Goal: Task Accomplishment & Management: Use online tool/utility

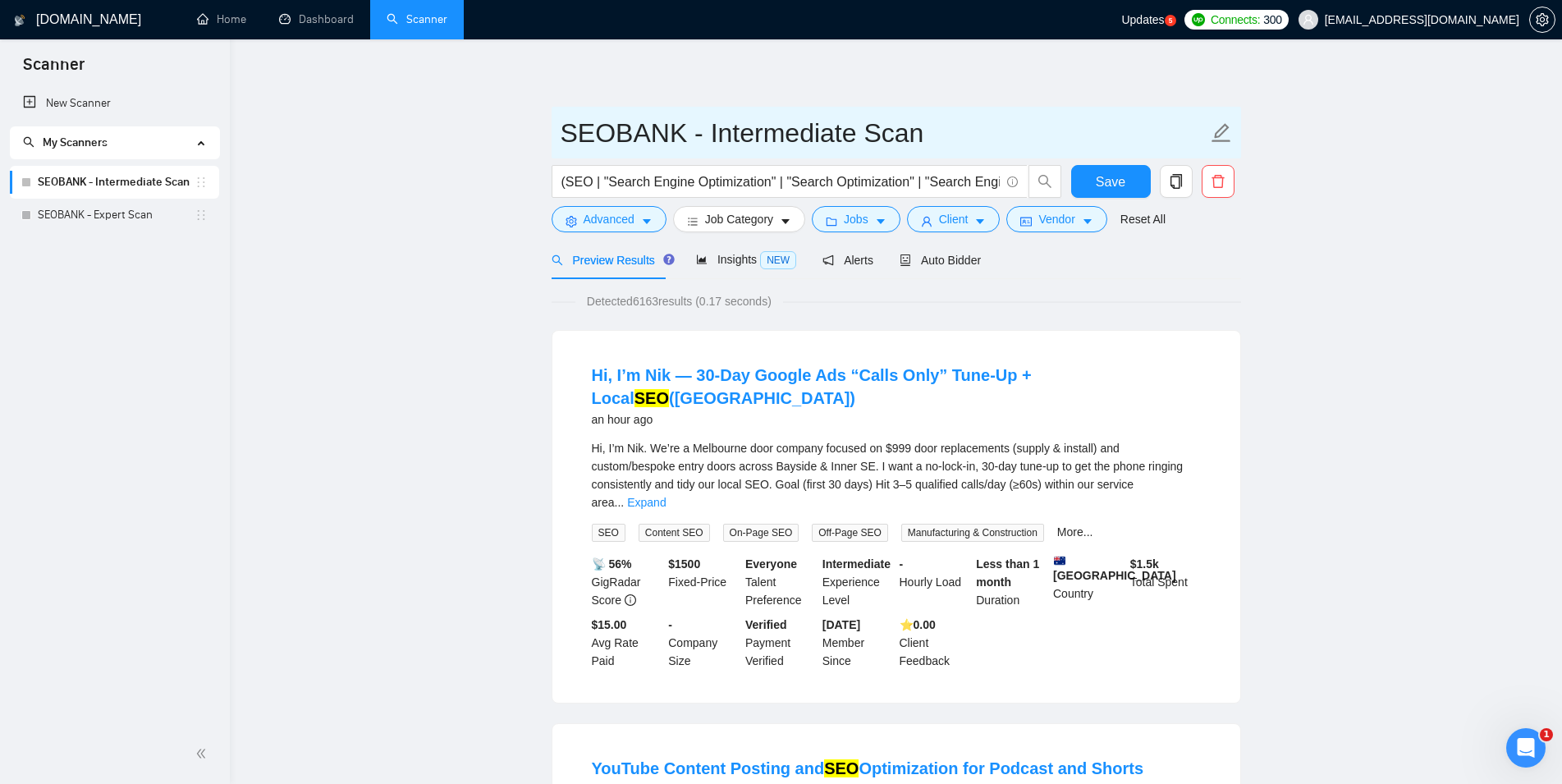
drag, startPoint x: 940, startPoint y: 141, endPoint x: 514, endPoint y: 137, distance: 426.0
click at [560, 137] on input "SEOBANK - Intermediate Scan" at bounding box center [884, 133] width 647 height 41
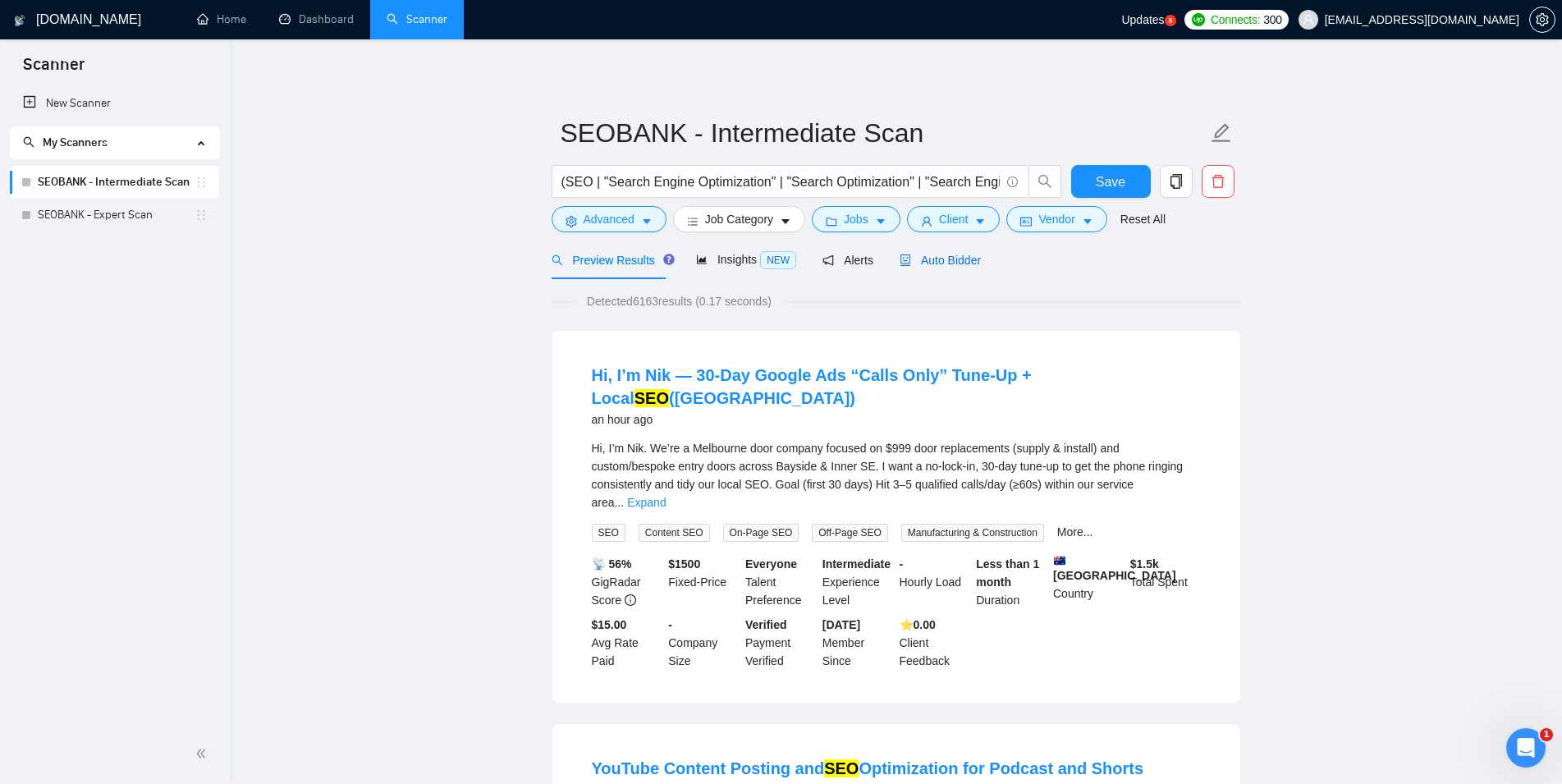
click at [931, 266] on span "Auto Bidder" at bounding box center [940, 260] width 81 height 13
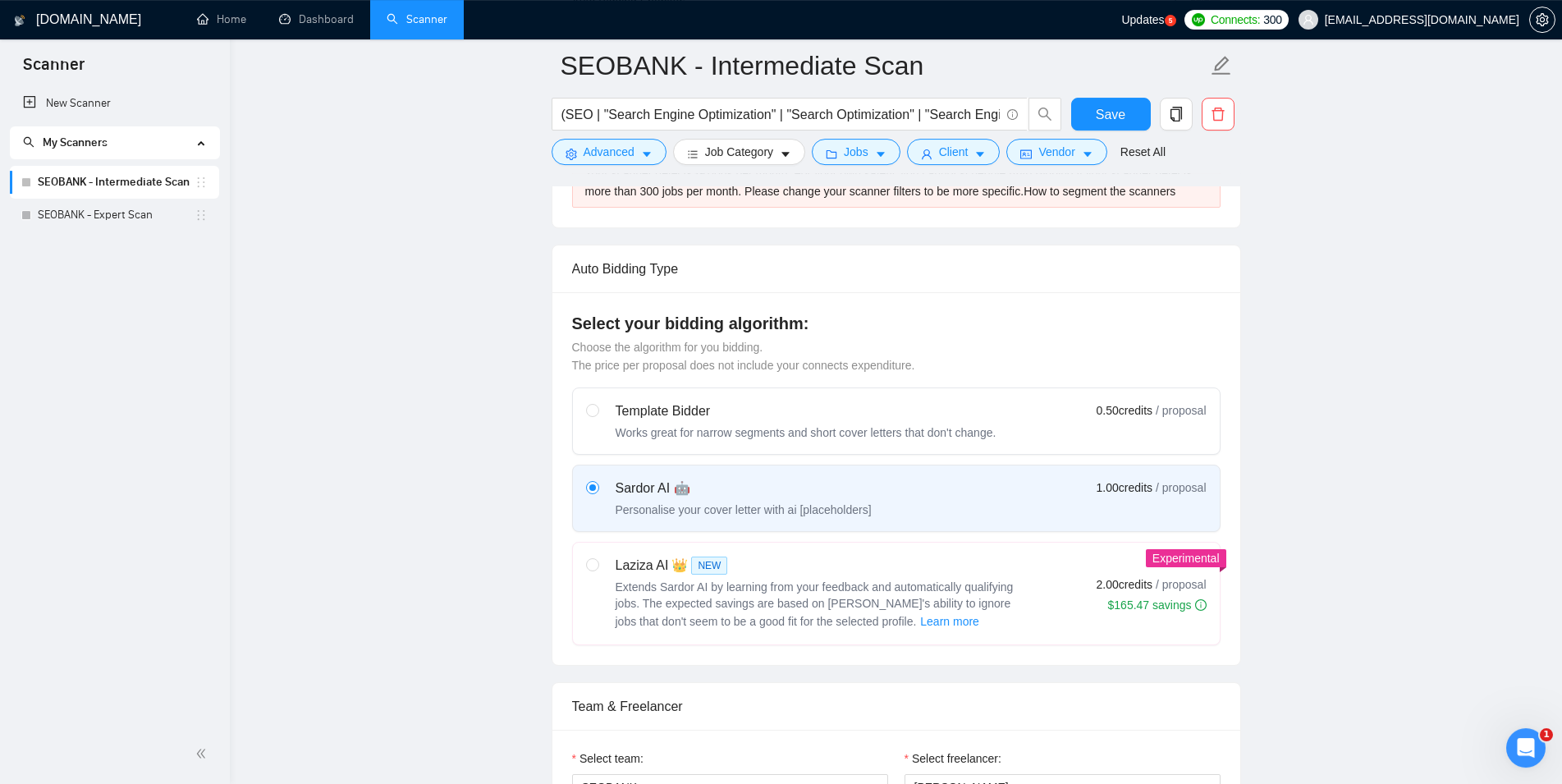
scroll to position [418, 0]
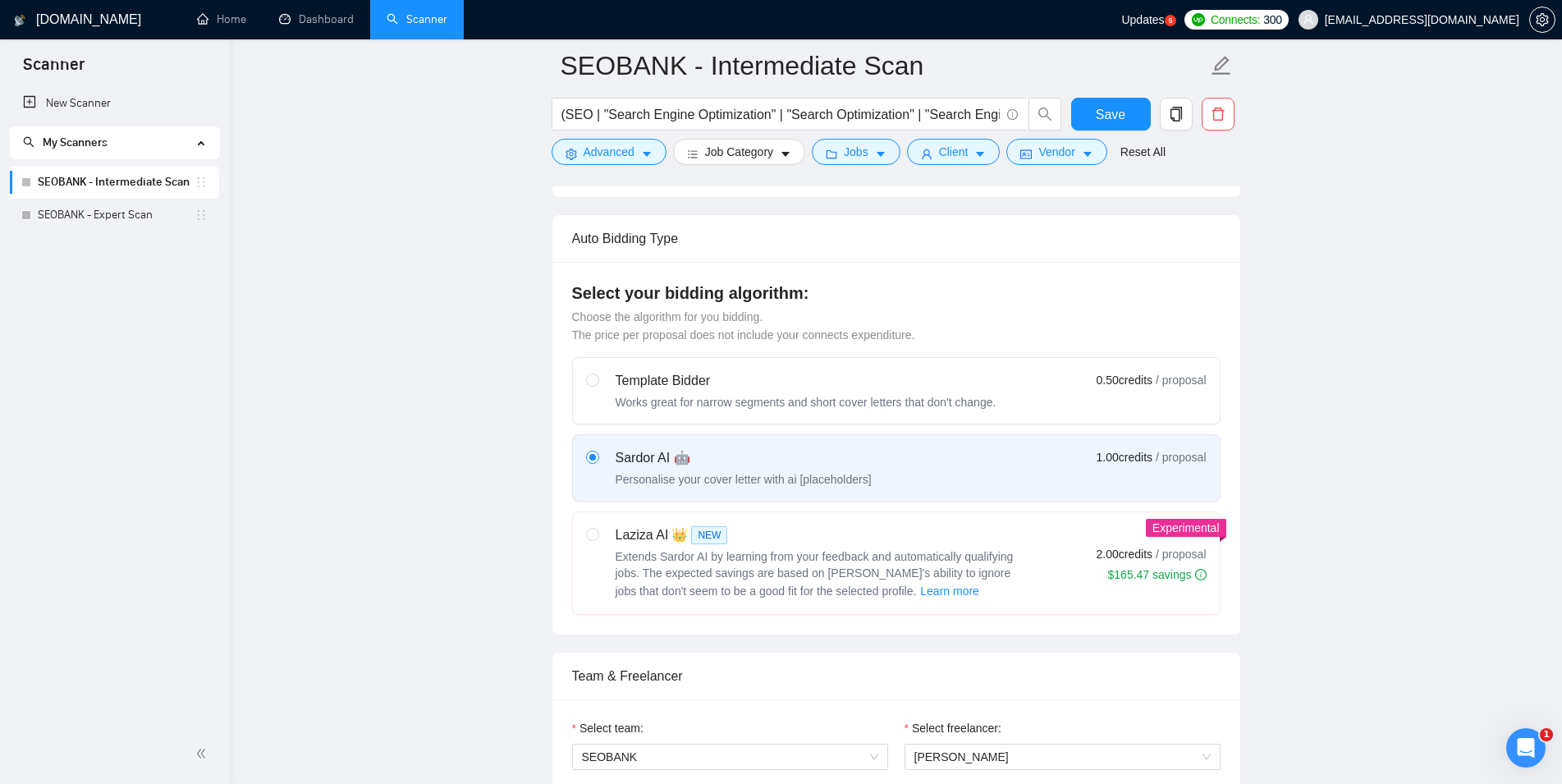
click at [590, 542] on label at bounding box center [593, 563] width 13 height 75
click at [590, 539] on input "radio" at bounding box center [592, 533] width 12 height 12
radio input "true"
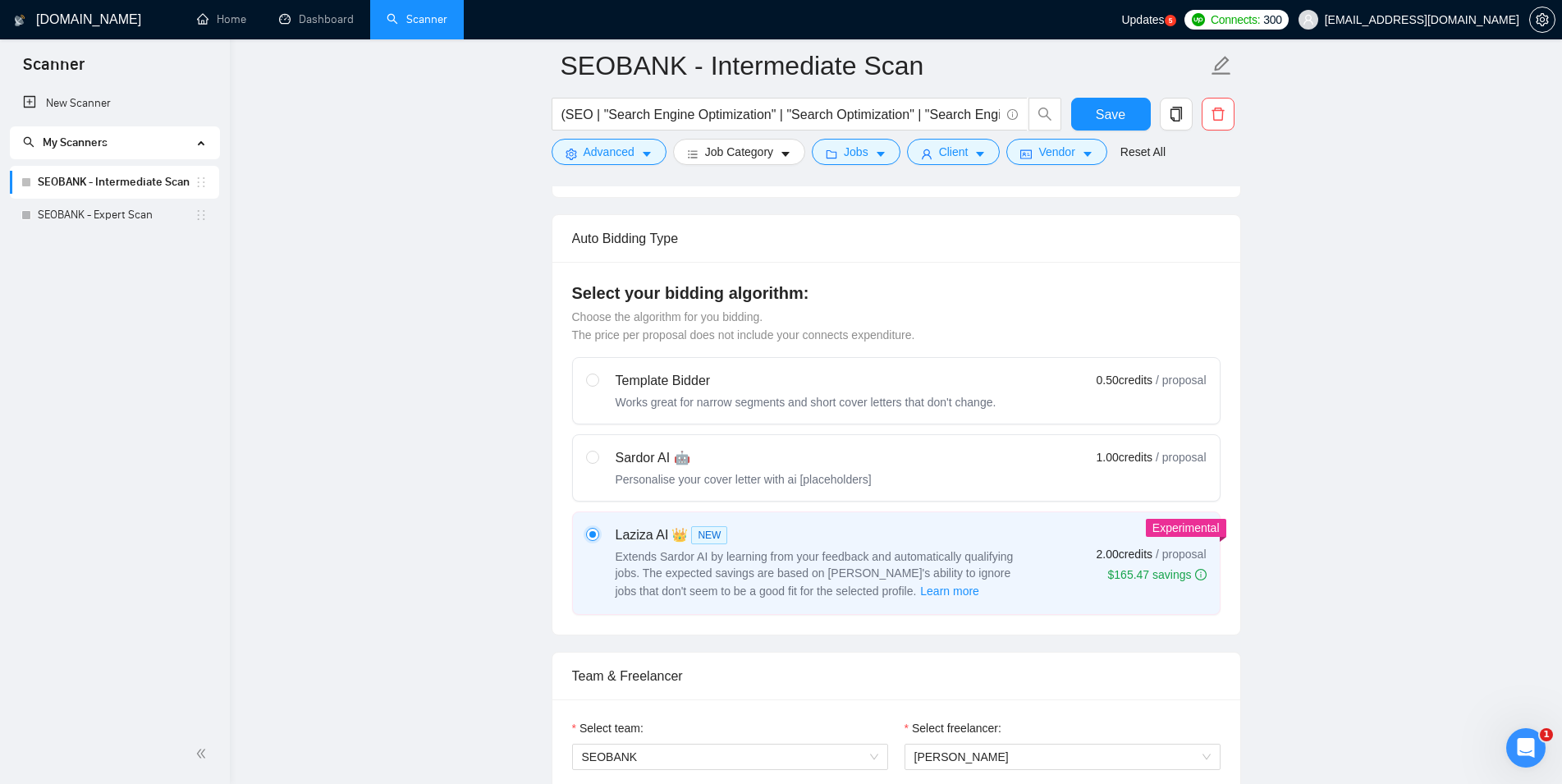
radio input "false"
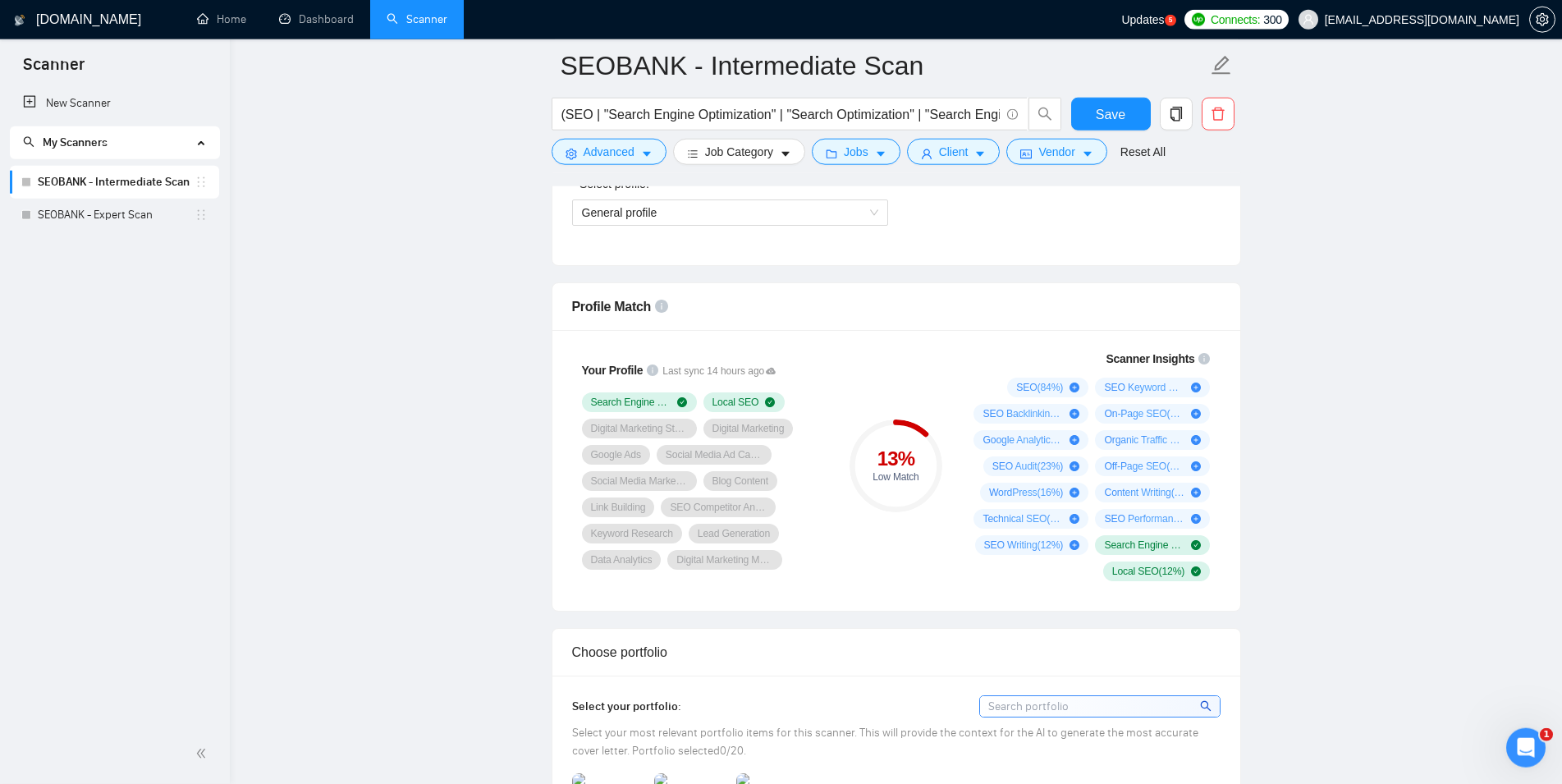
scroll to position [1005, 0]
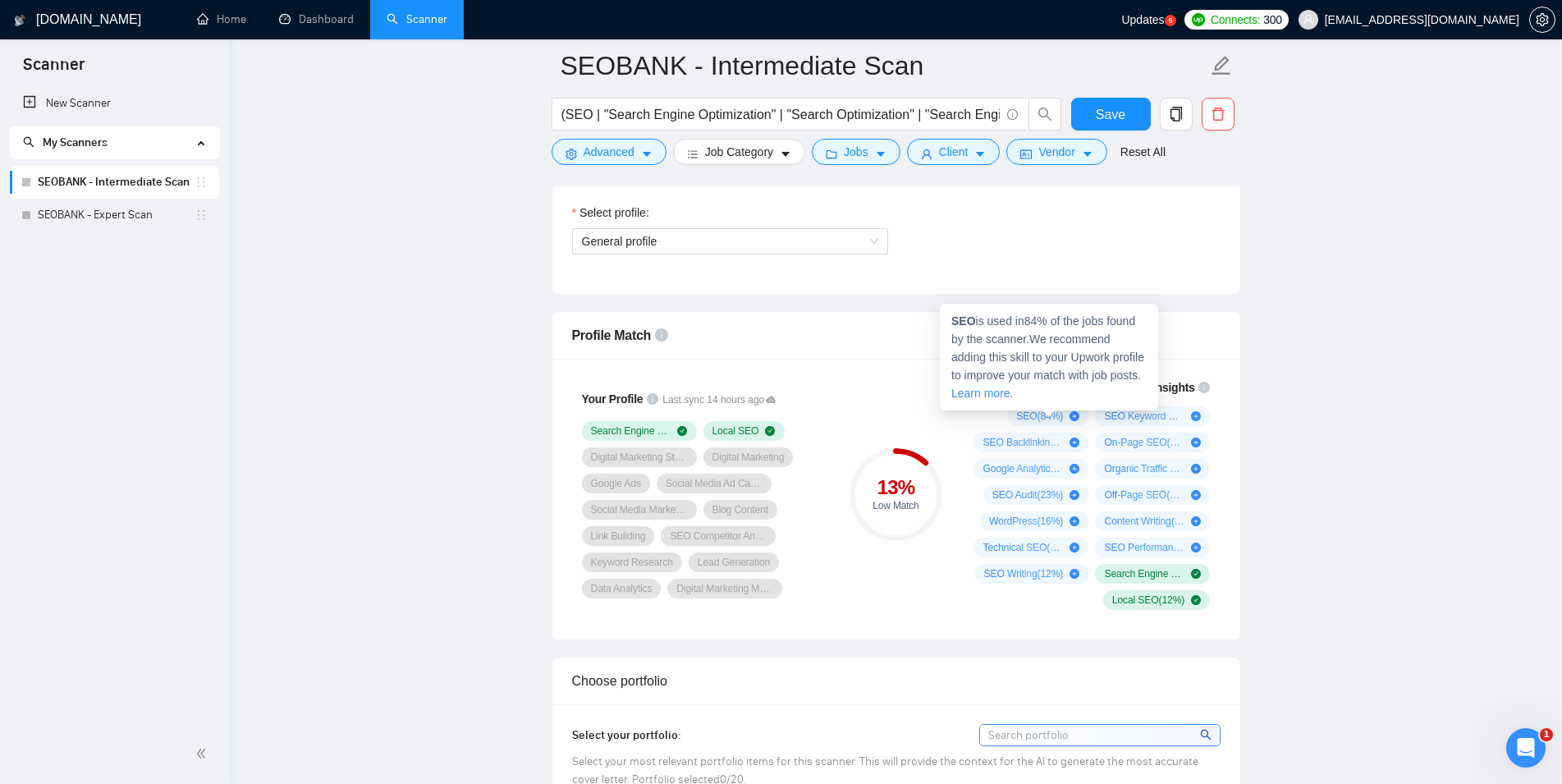
click at [1073, 419] on icon "plus-circle" at bounding box center [1074, 416] width 10 height 10
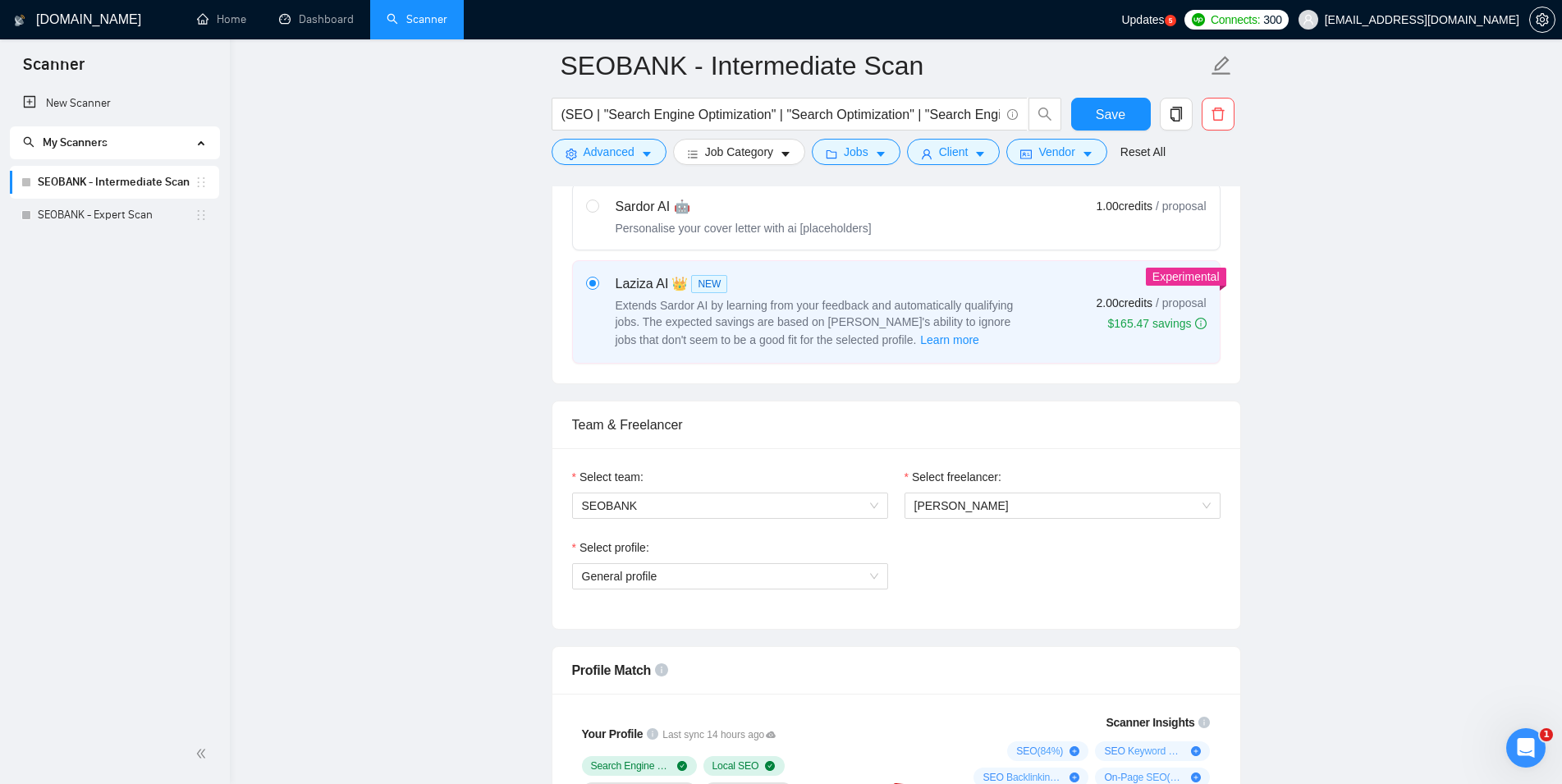
scroll to position [753, 0]
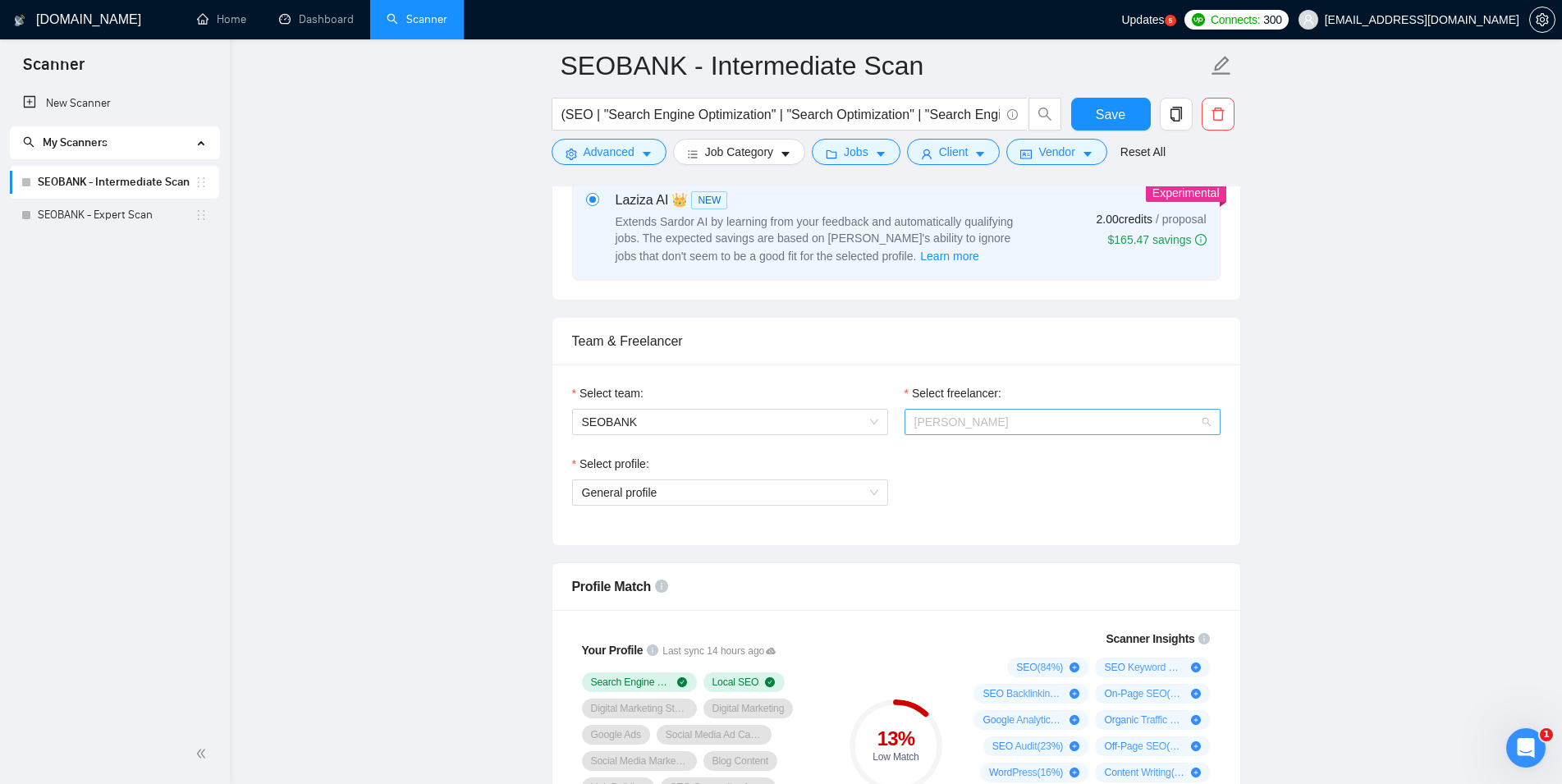
click at [1074, 424] on span "[PERSON_NAME]" at bounding box center [1063, 421] width 296 height 24
click at [868, 418] on span "SEOBANK" at bounding box center [730, 421] width 296 height 24
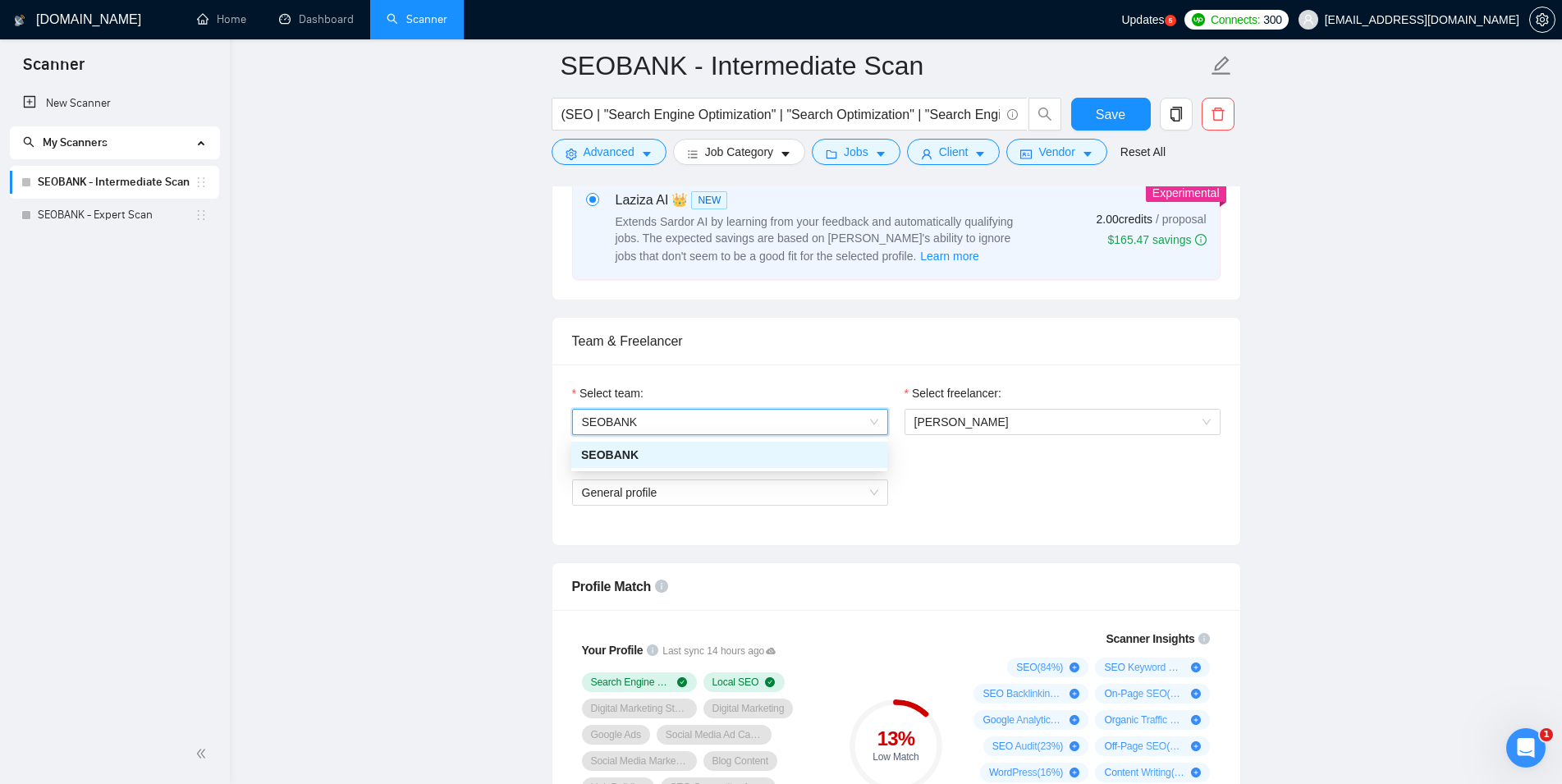
click at [869, 418] on span "SEOBANK" at bounding box center [730, 421] width 296 height 24
click at [863, 487] on span "General profile" at bounding box center [730, 492] width 296 height 24
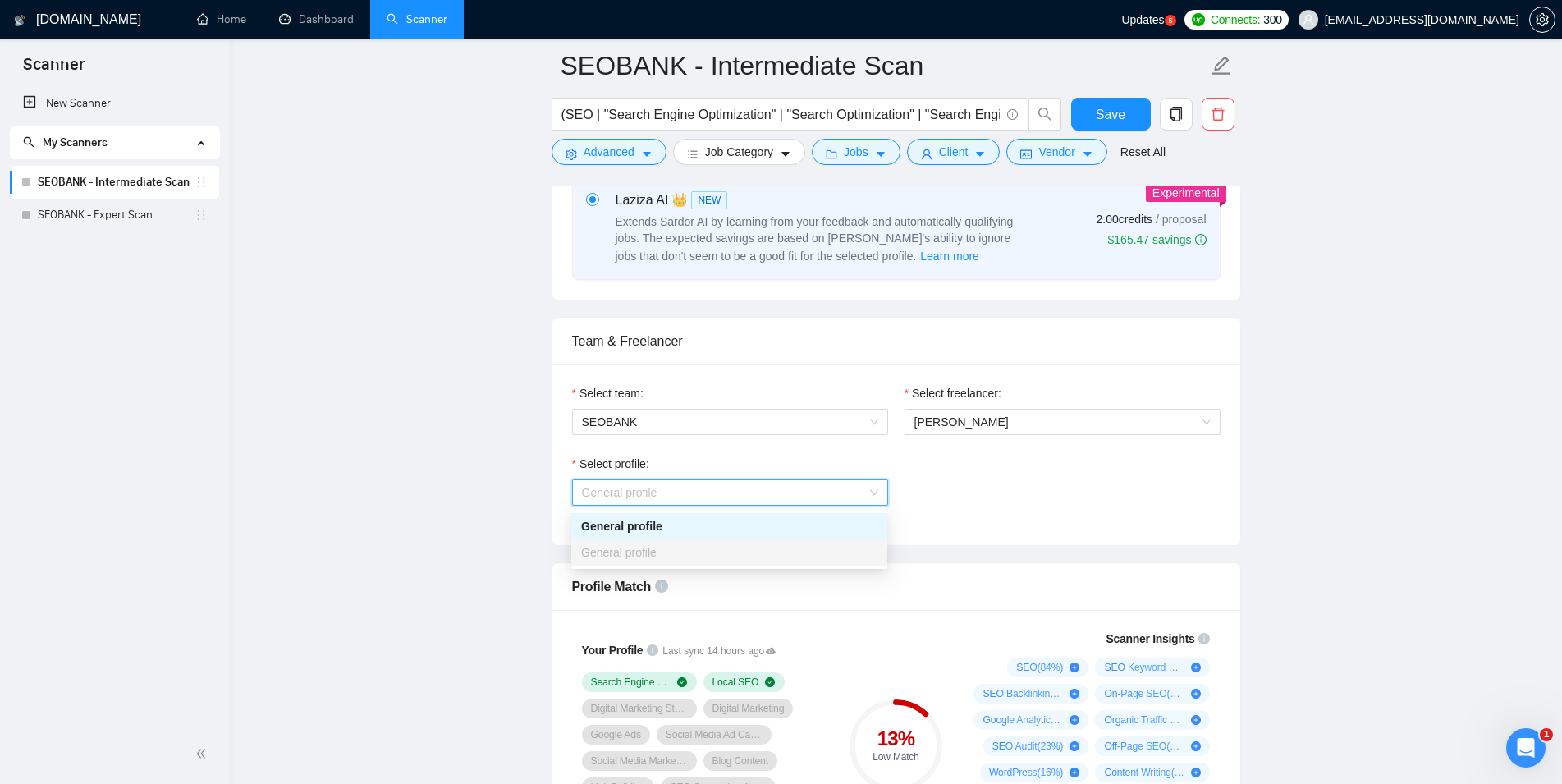
click at [872, 492] on span "General profile" at bounding box center [730, 492] width 296 height 24
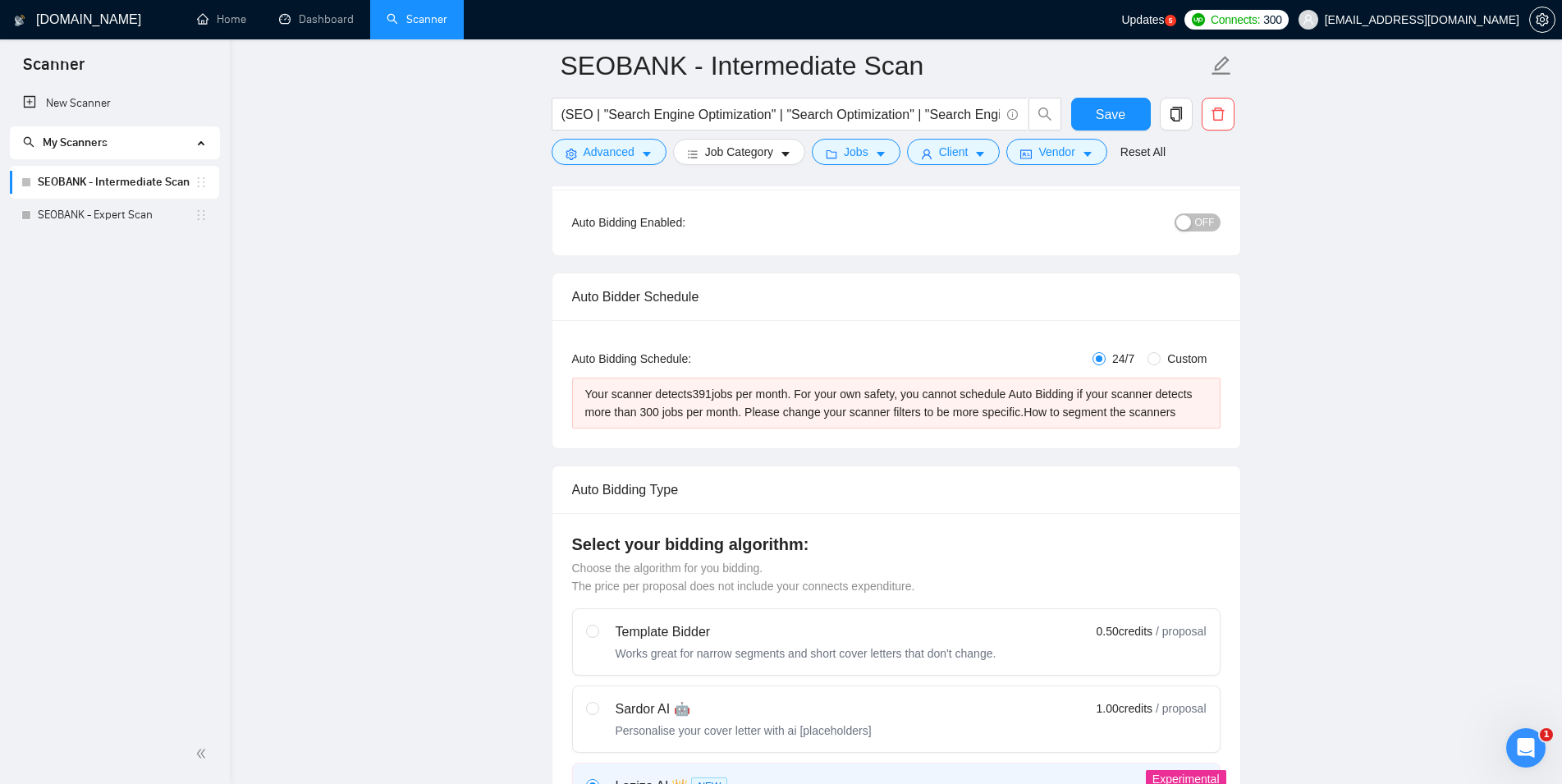
scroll to position [502, 0]
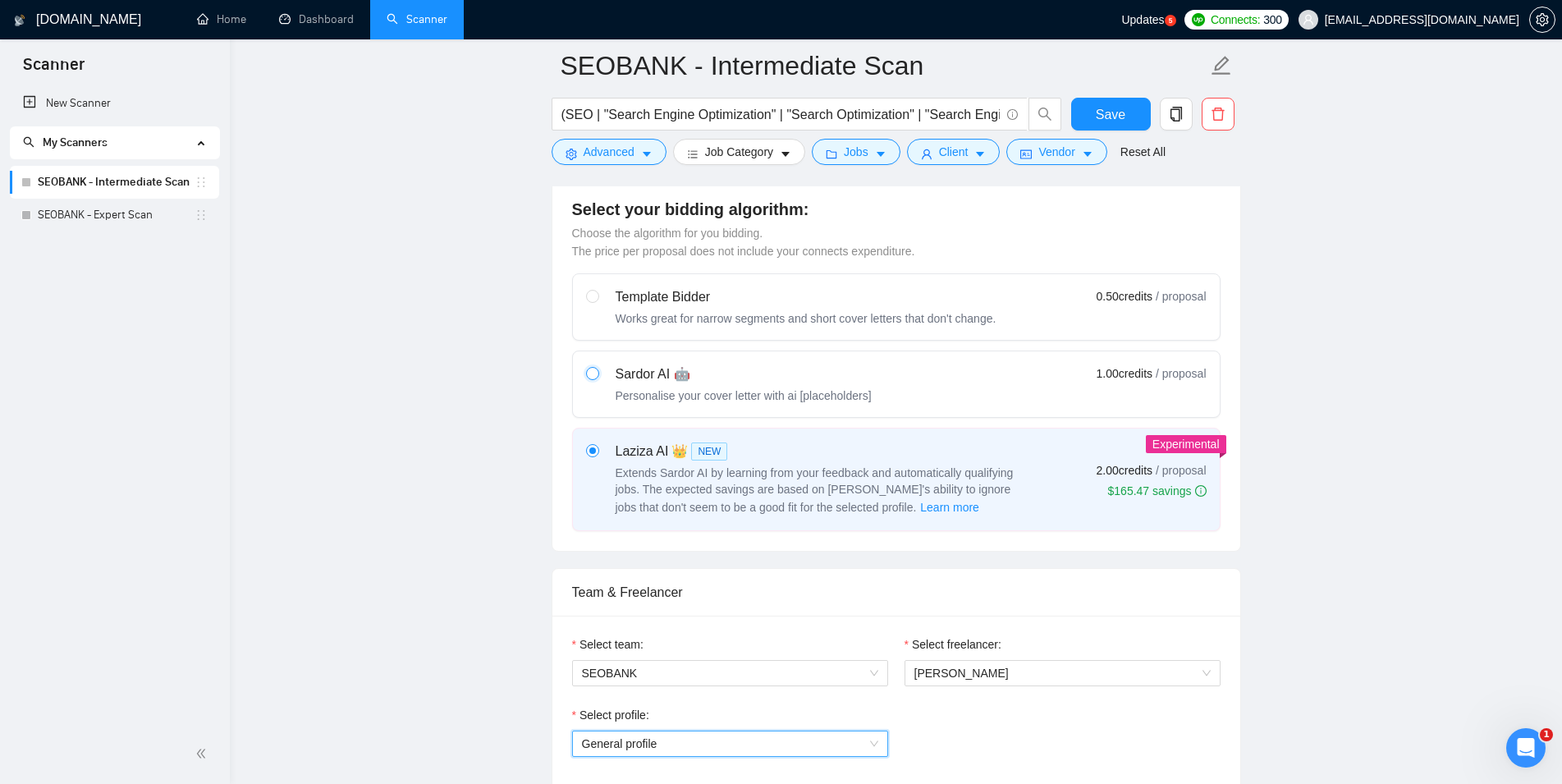
click at [596, 376] on input "radio" at bounding box center [592, 373] width 12 height 12
radio input "true"
radio input "false"
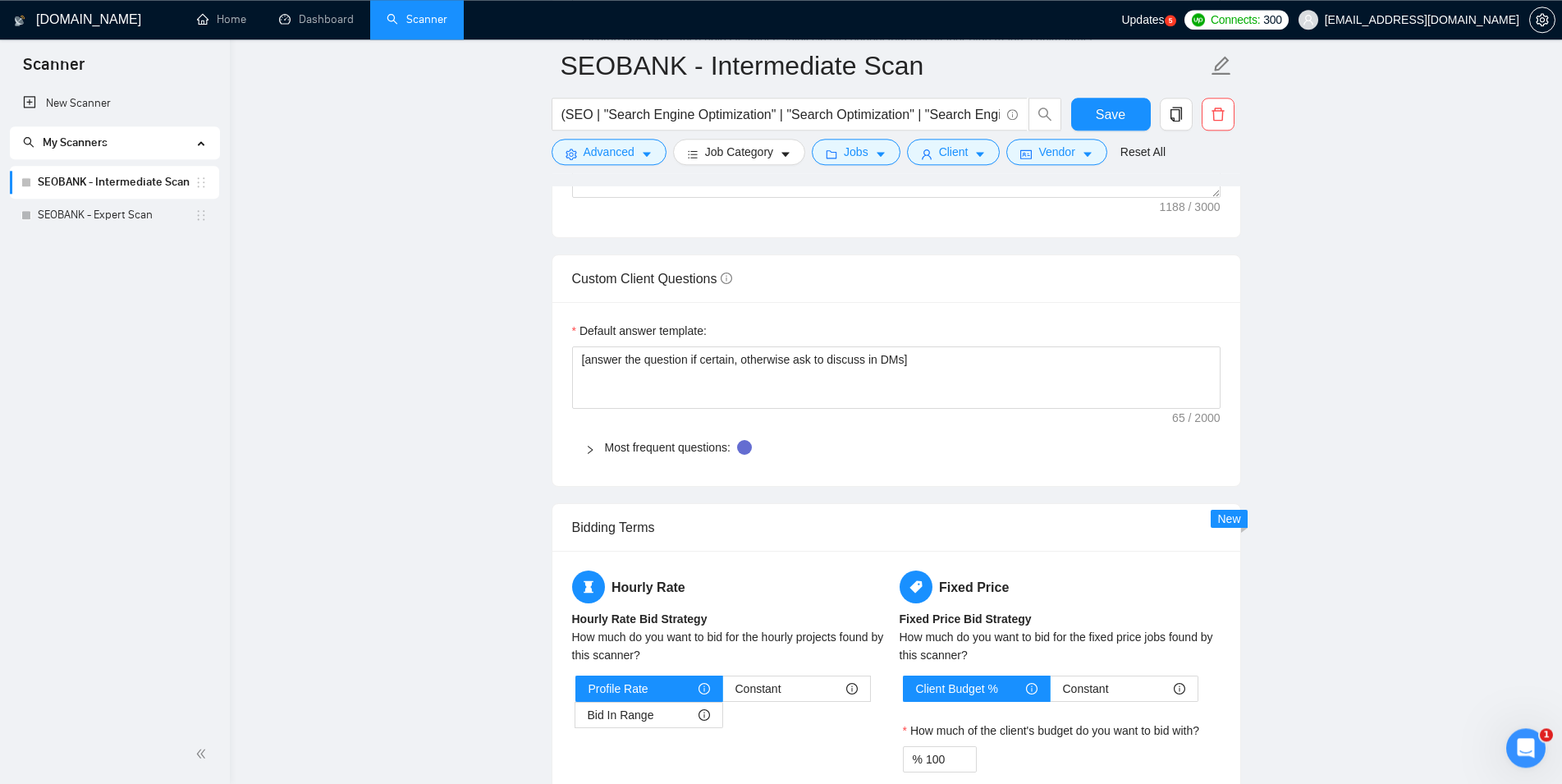
scroll to position [2344, 0]
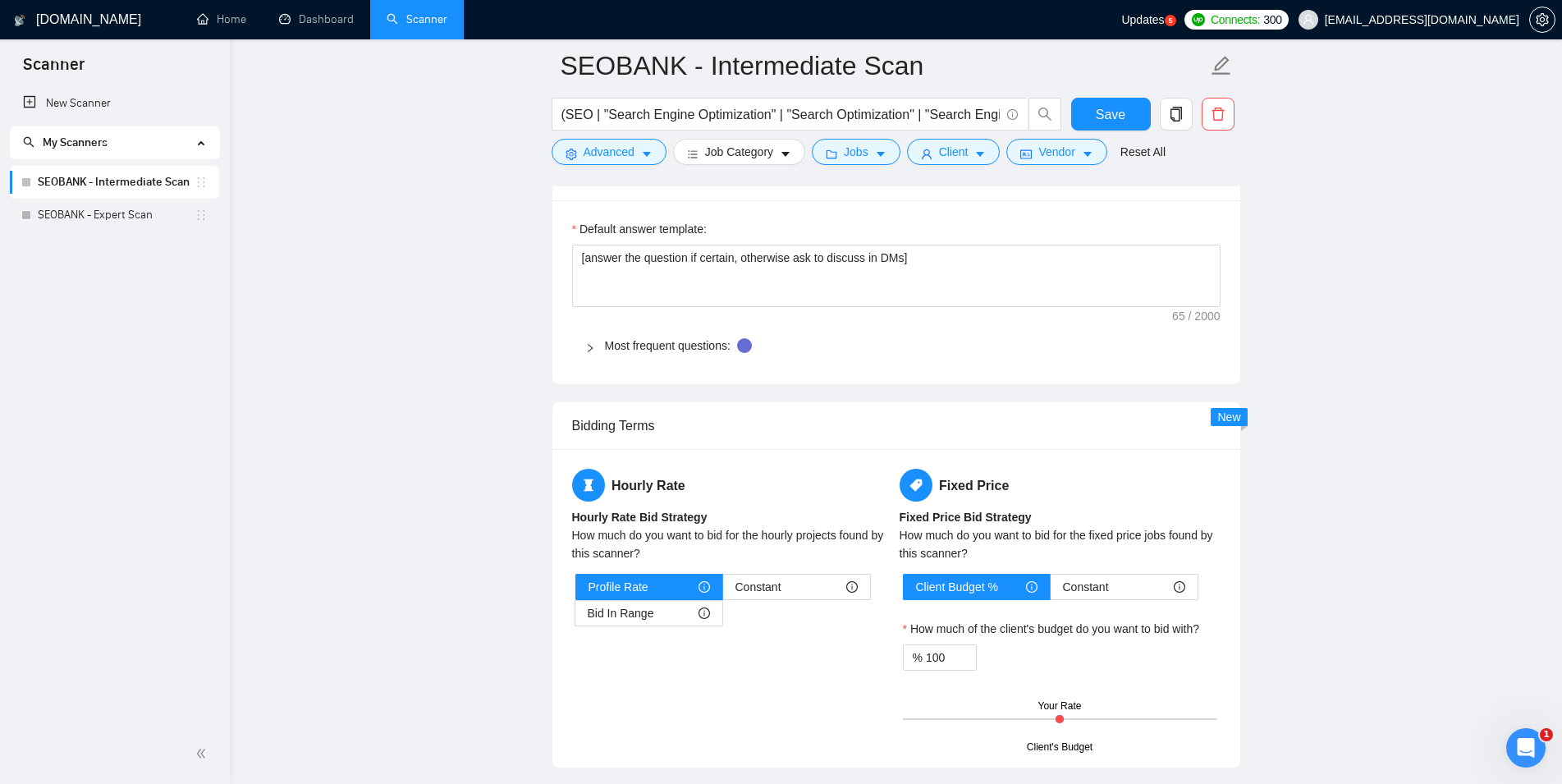
click at [591, 352] on icon "right" at bounding box center [589, 348] width 4 height 8
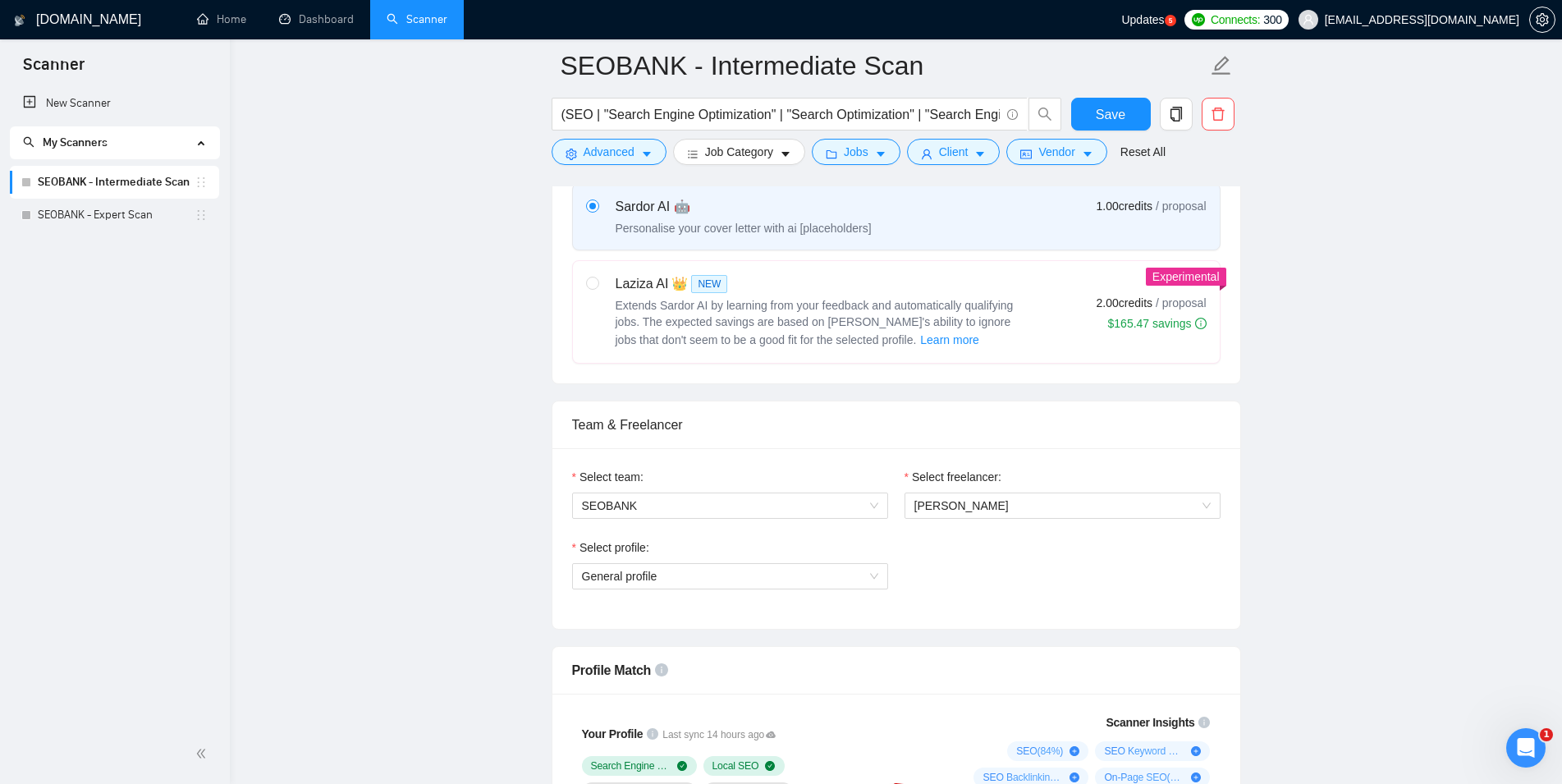
scroll to position [1005, 0]
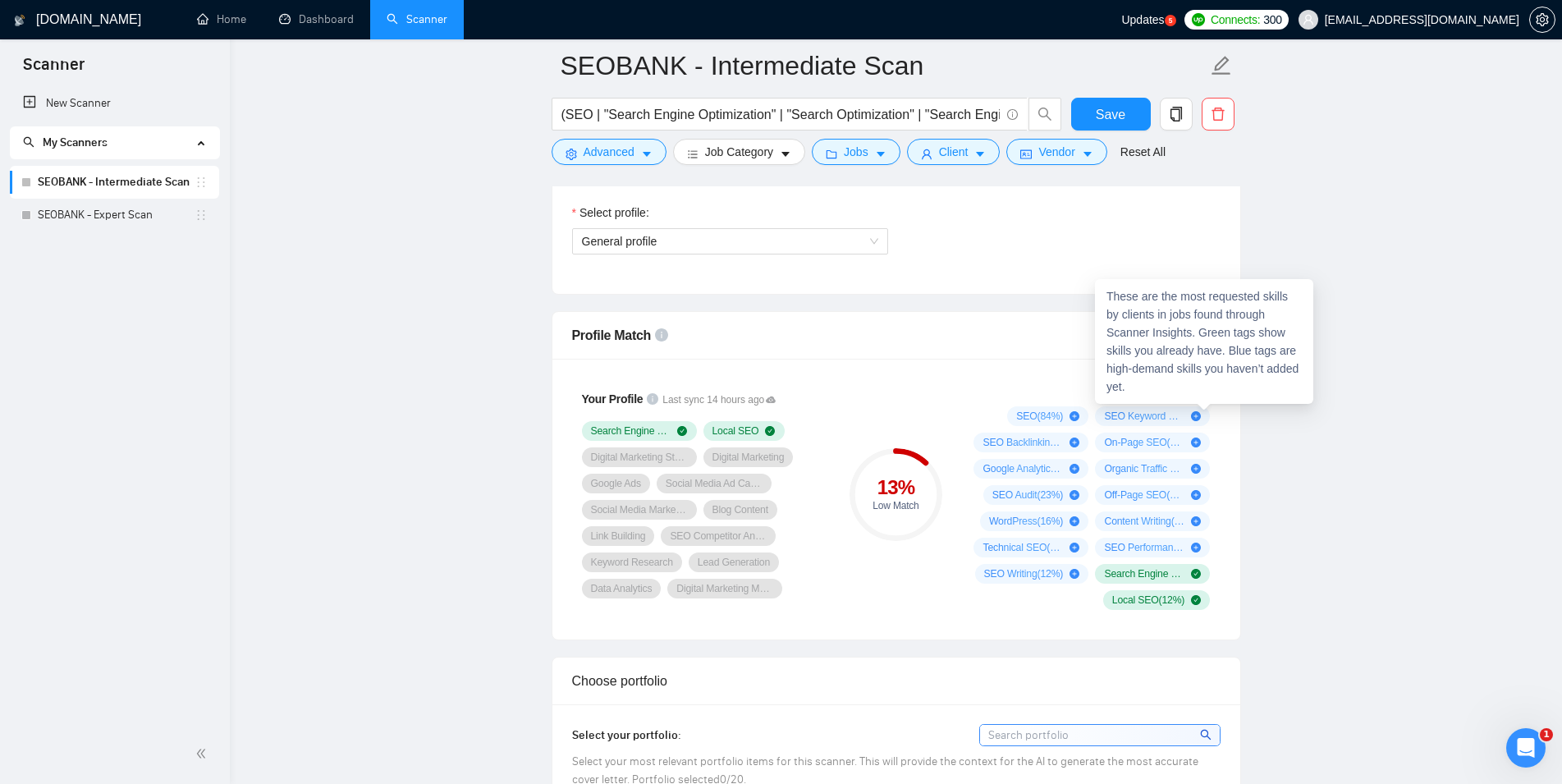
click at [1206, 388] on icon "info-circle" at bounding box center [1204, 387] width 12 height 12
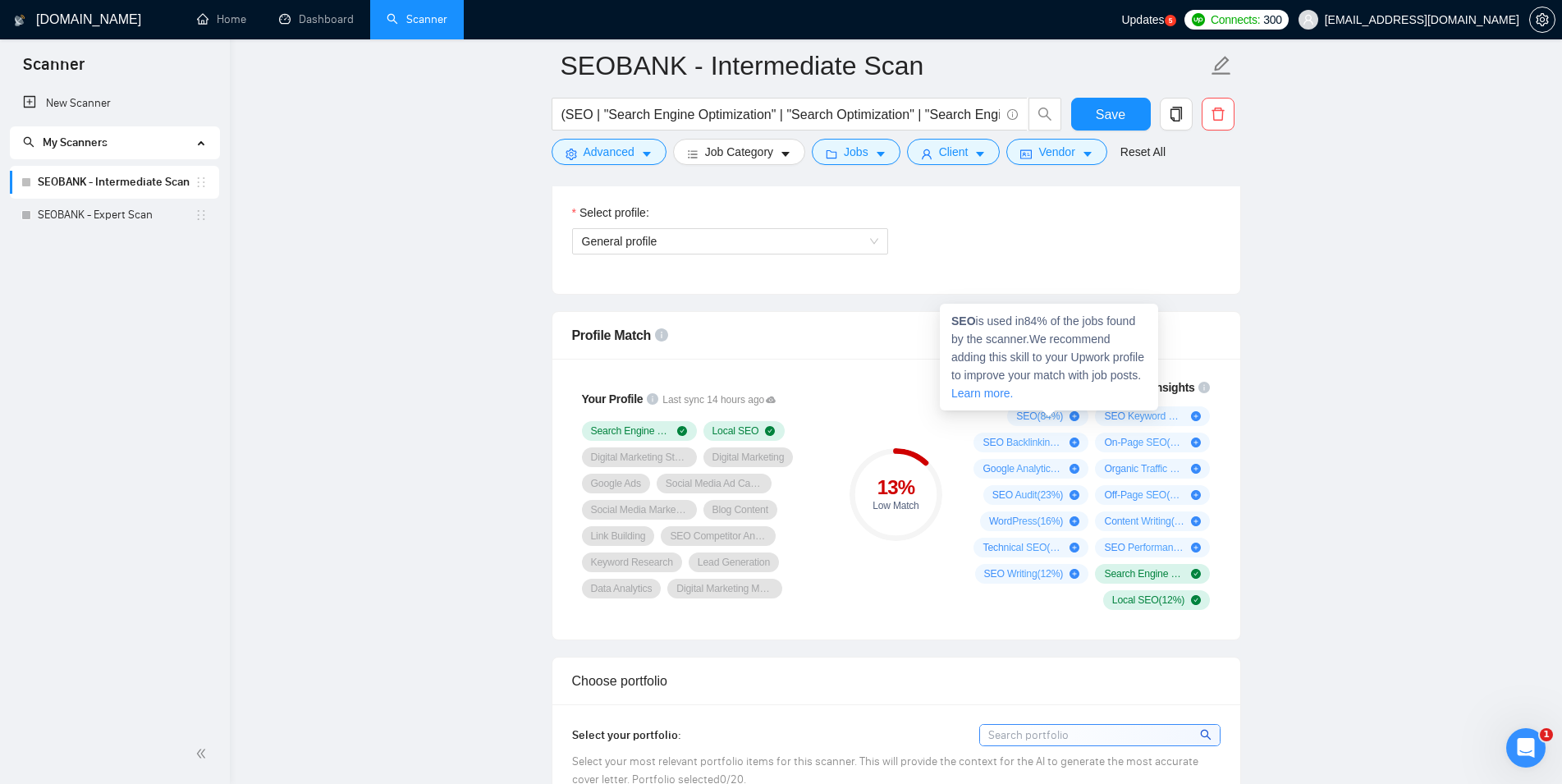
drag, startPoint x: 1021, startPoint y: 417, endPoint x: 1064, endPoint y: 415, distance: 43.0
click at [1064, 415] on div "SEO ( 84 %)" at bounding box center [1048, 416] width 63 height 13
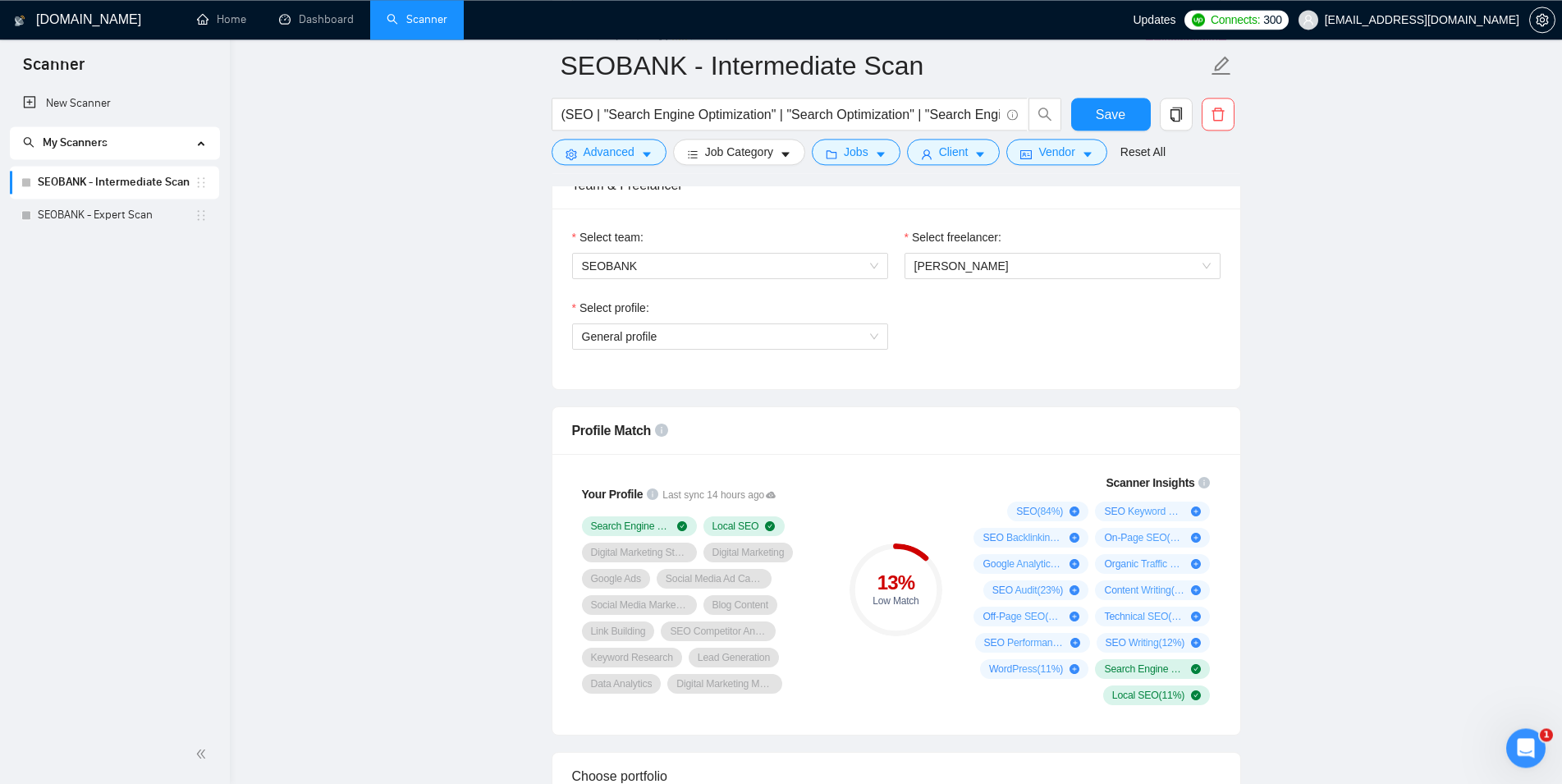
scroll to position [837, 0]
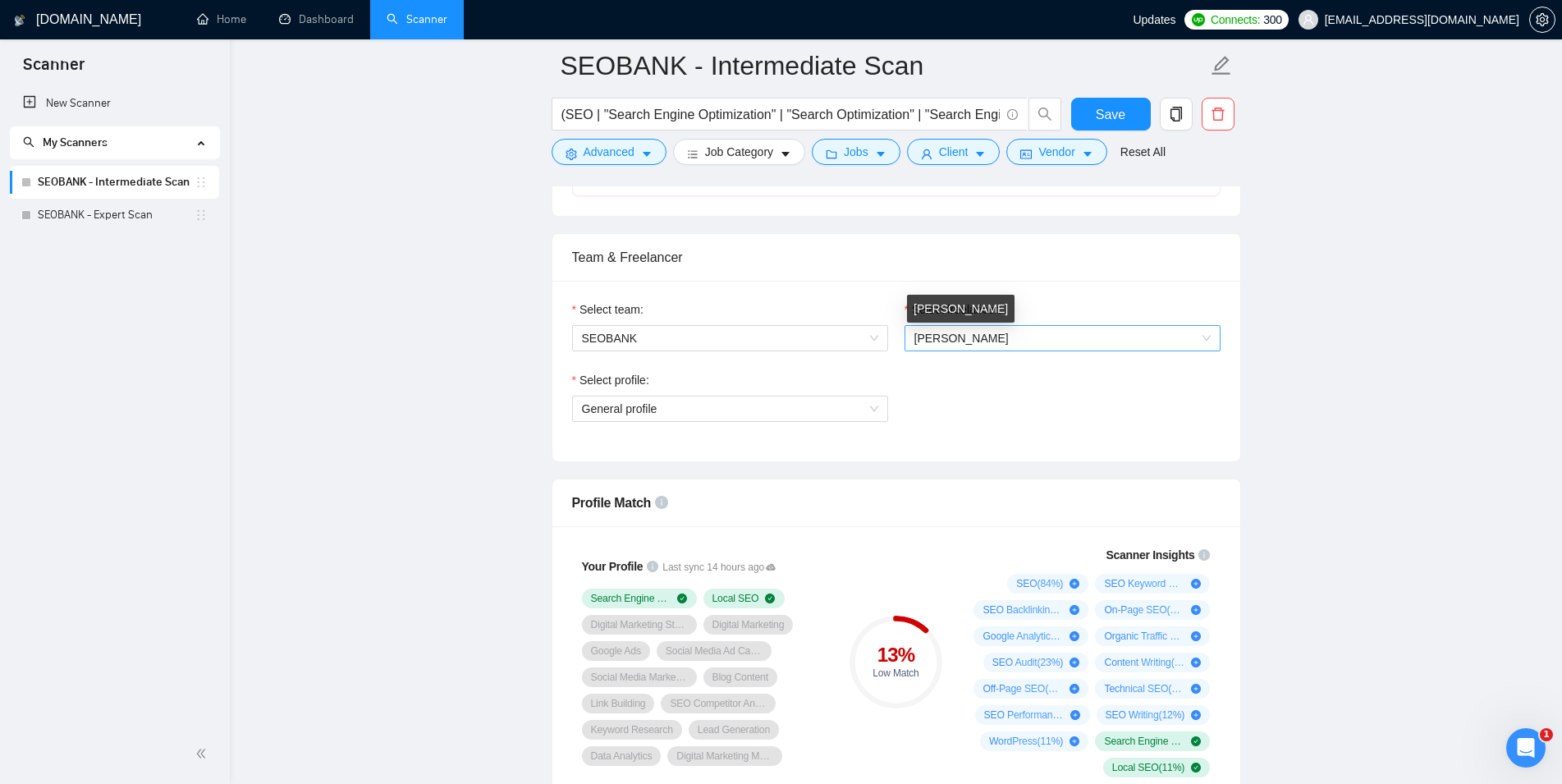
click at [968, 336] on span "[PERSON_NAME]" at bounding box center [961, 338] width 94 height 13
click at [864, 332] on span "SEOBANK" at bounding box center [730, 338] width 296 height 24
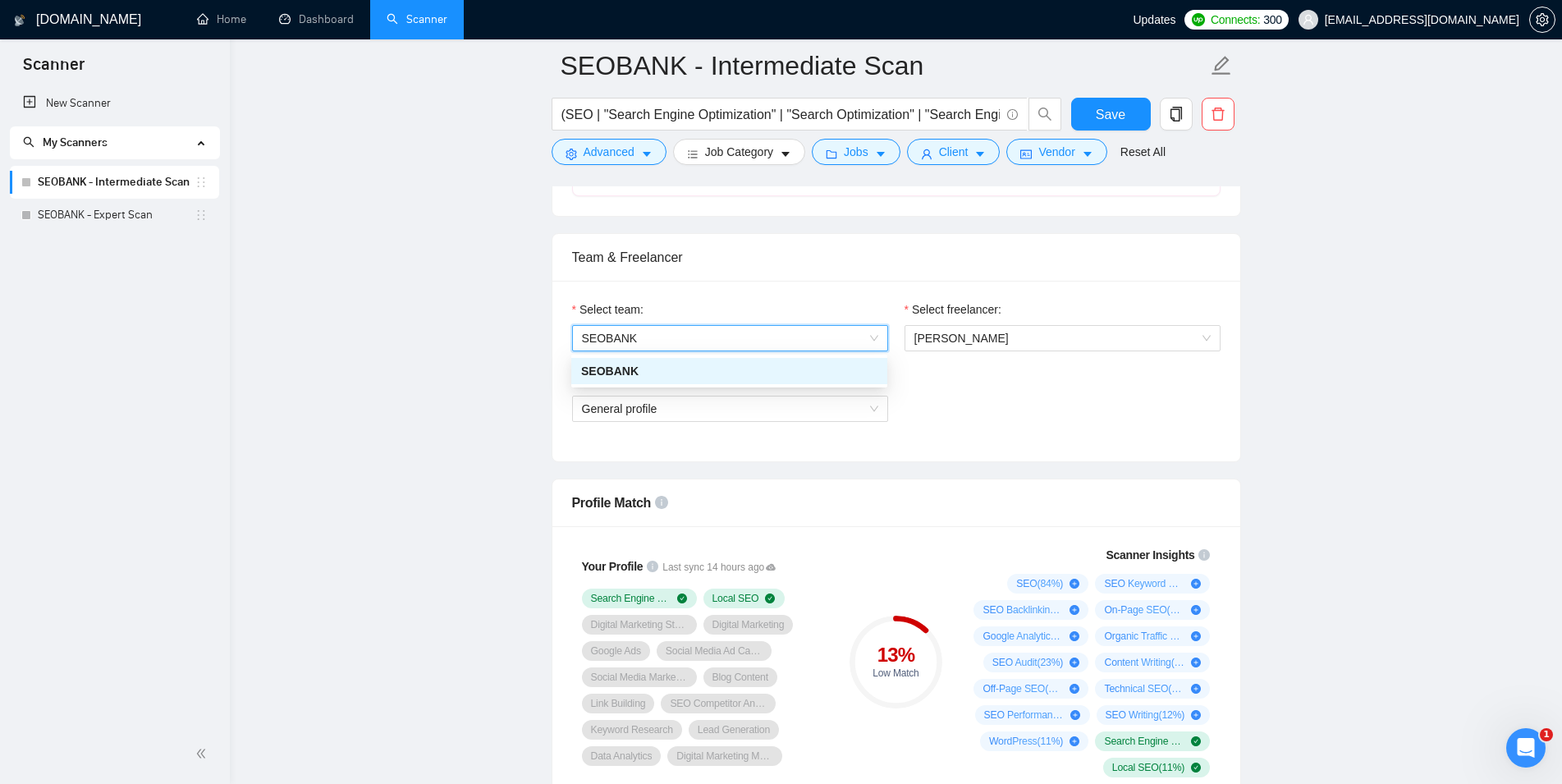
click at [864, 332] on span "SEOBANK" at bounding box center [730, 338] width 296 height 24
click at [868, 411] on span "General profile" at bounding box center [730, 408] width 296 height 24
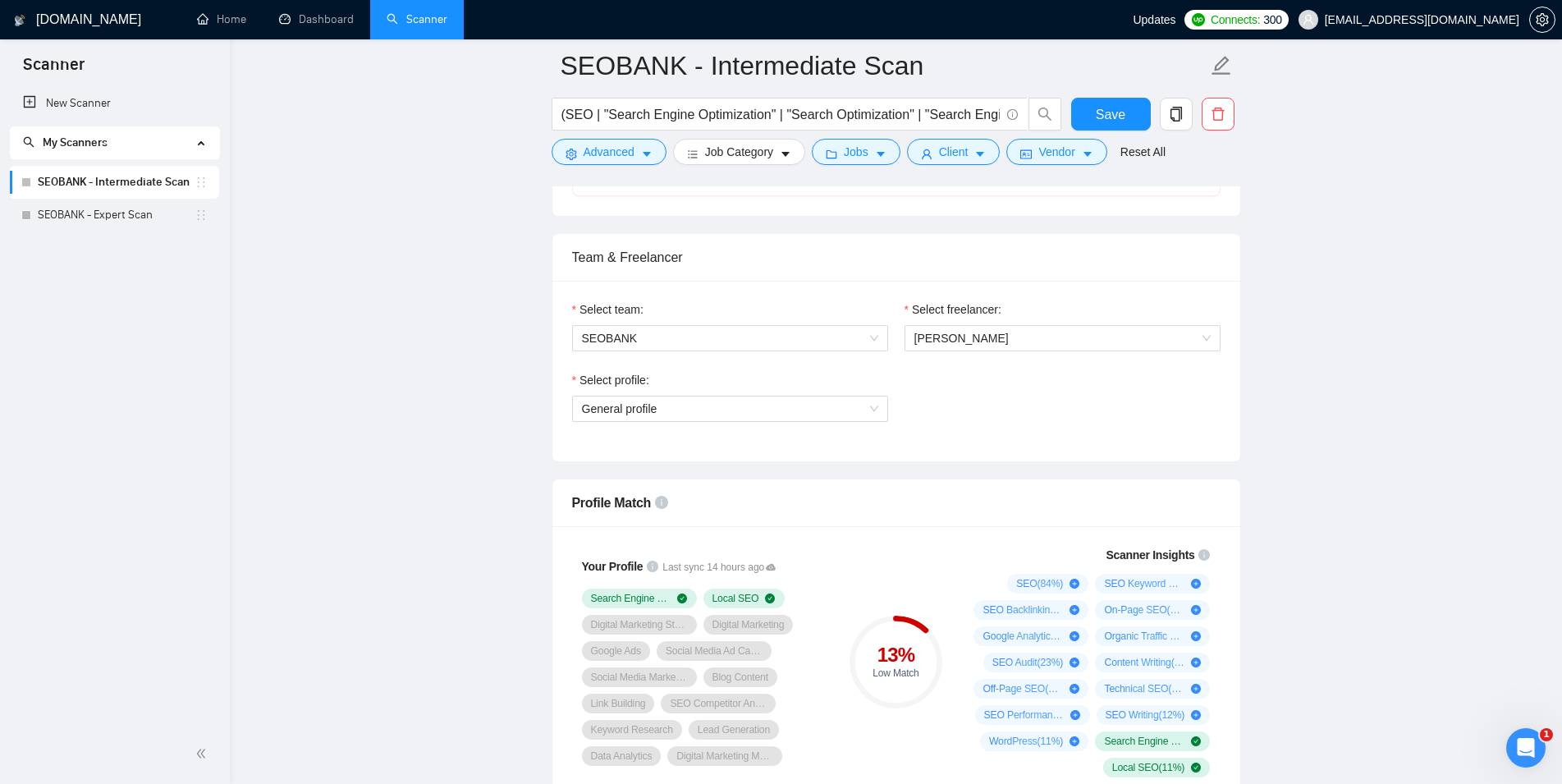
click at [852, 416] on span "General profile" at bounding box center [730, 408] width 296 height 24
